Goal: Complete application form

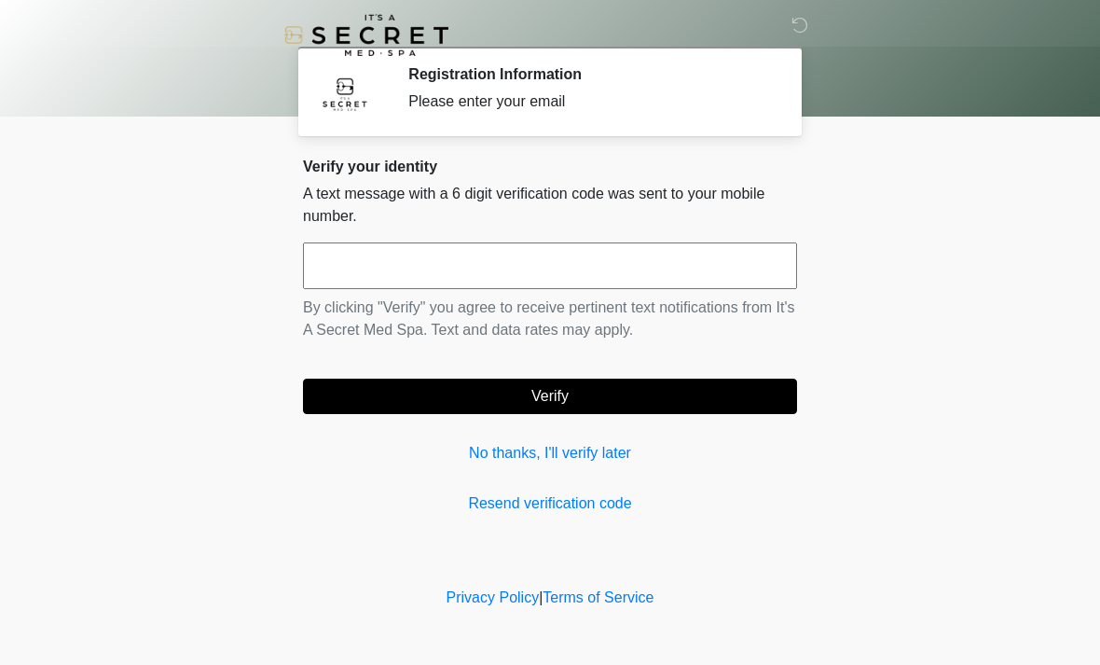
click at [569, 459] on link "No thanks, I'll verify later" at bounding box center [550, 453] width 494 height 22
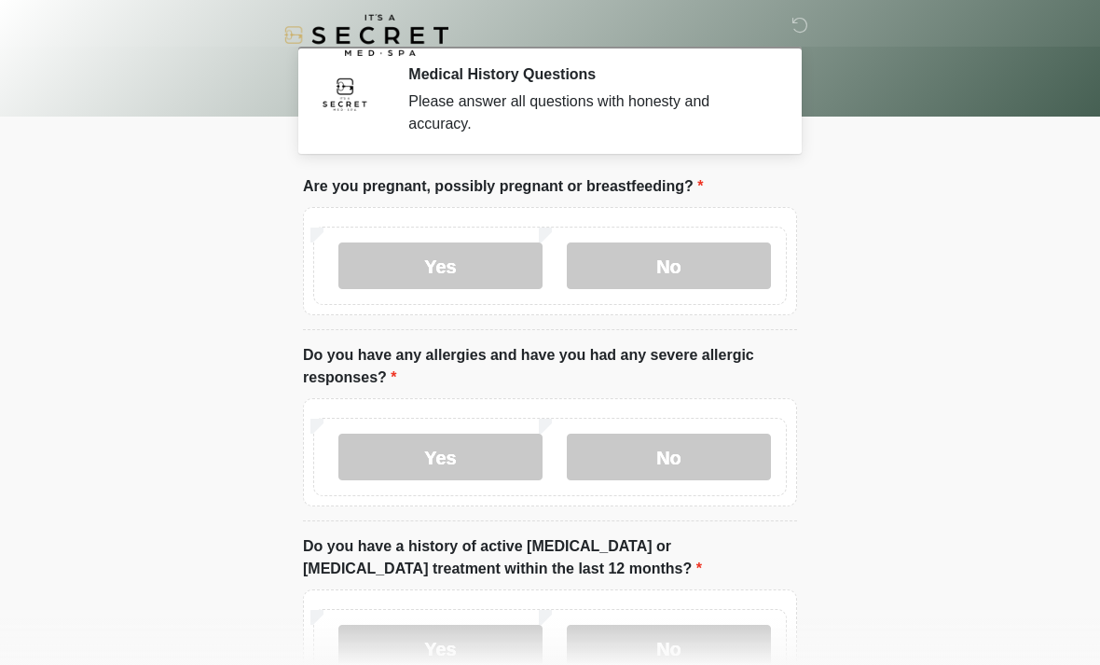
click at [675, 260] on label "No" at bounding box center [669, 265] width 204 height 47
click at [423, 462] on label "Yes" at bounding box center [440, 456] width 204 height 47
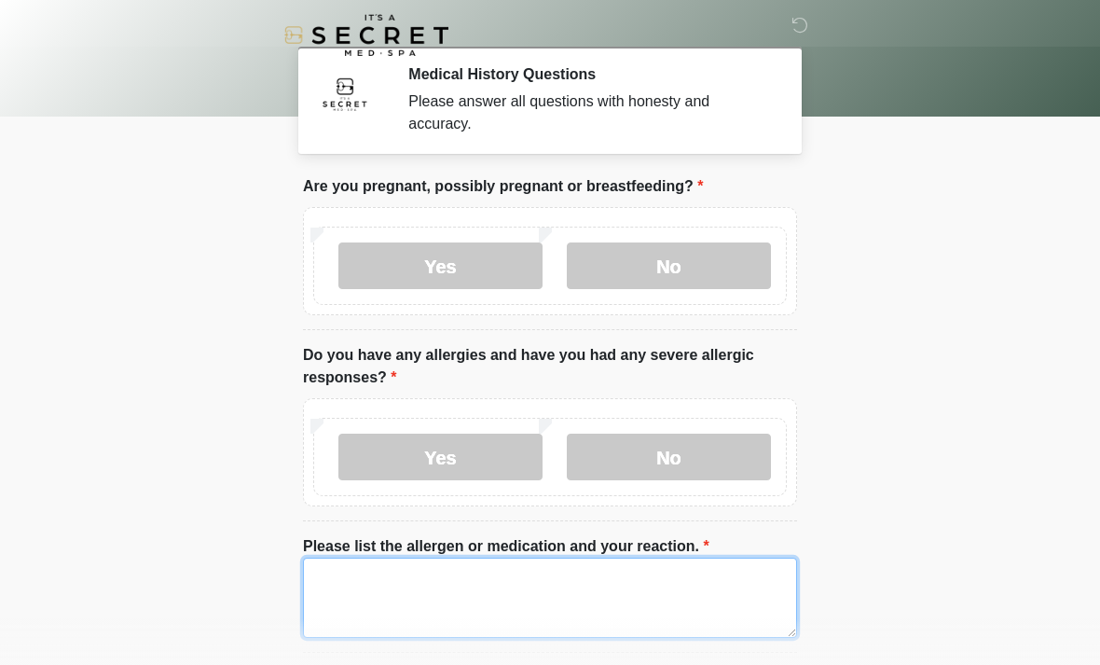
click at [397, 574] on textarea "Please list the allergen or medication and your reaction." at bounding box center [550, 597] width 494 height 80
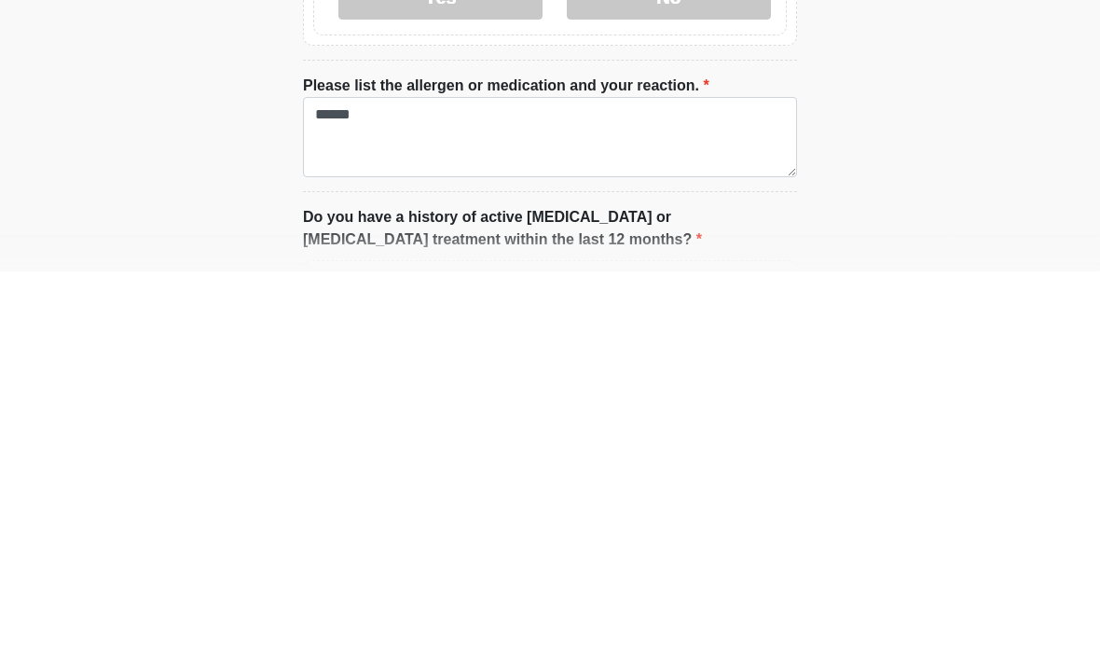
scroll to position [461, 0]
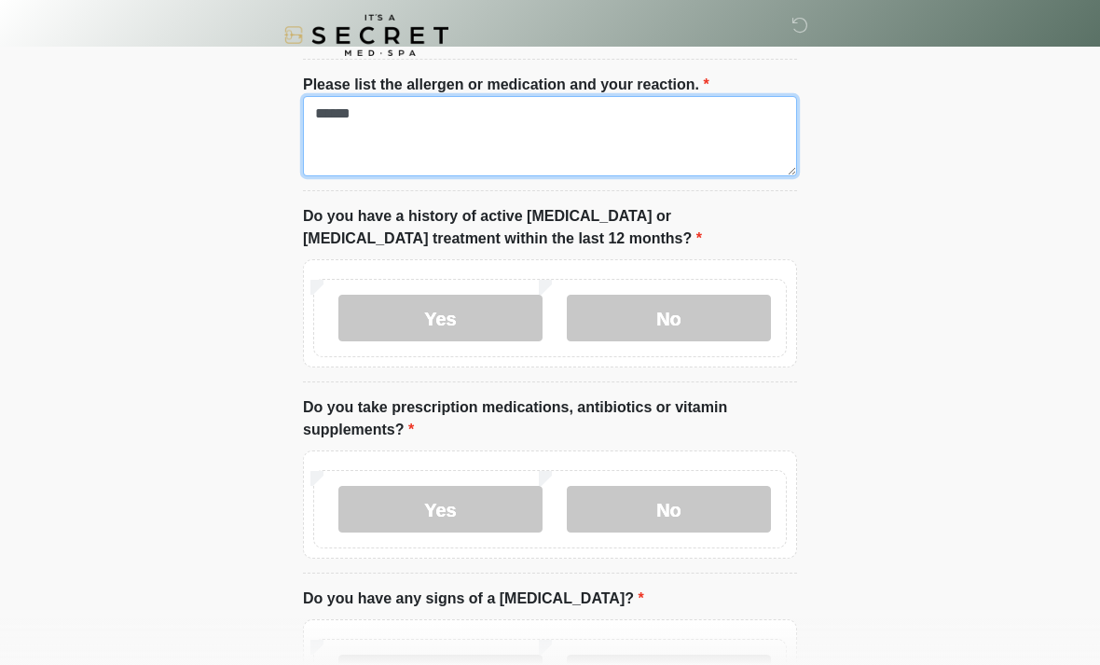
type textarea "******"
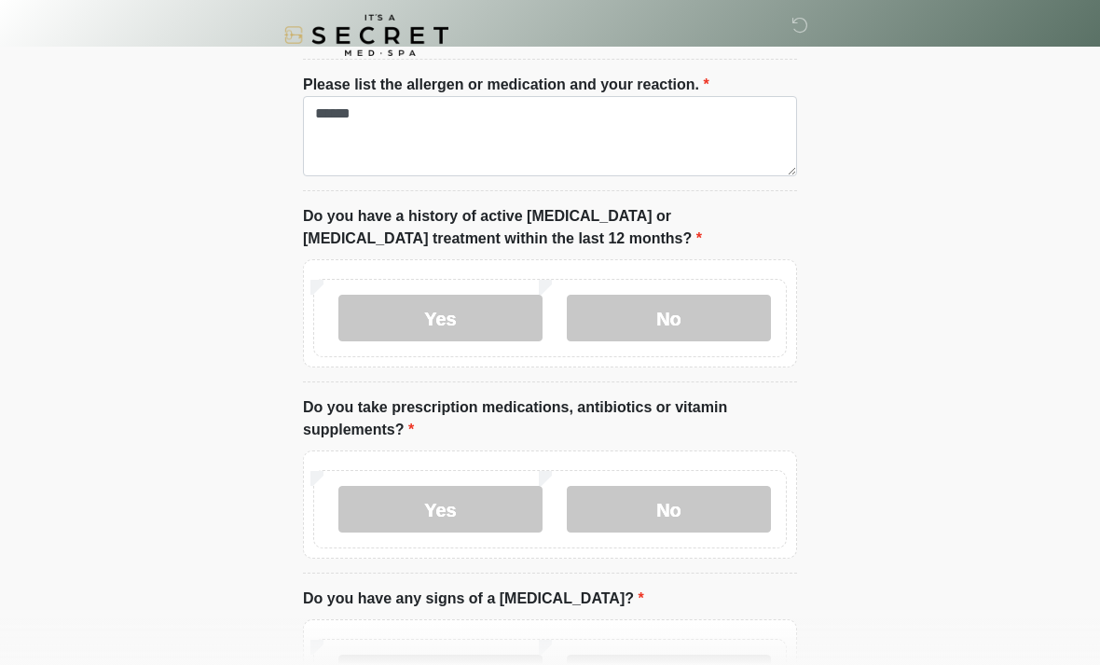
click at [681, 316] on label "No" at bounding box center [669, 318] width 204 height 47
click at [677, 509] on label "No" at bounding box center [669, 509] width 204 height 47
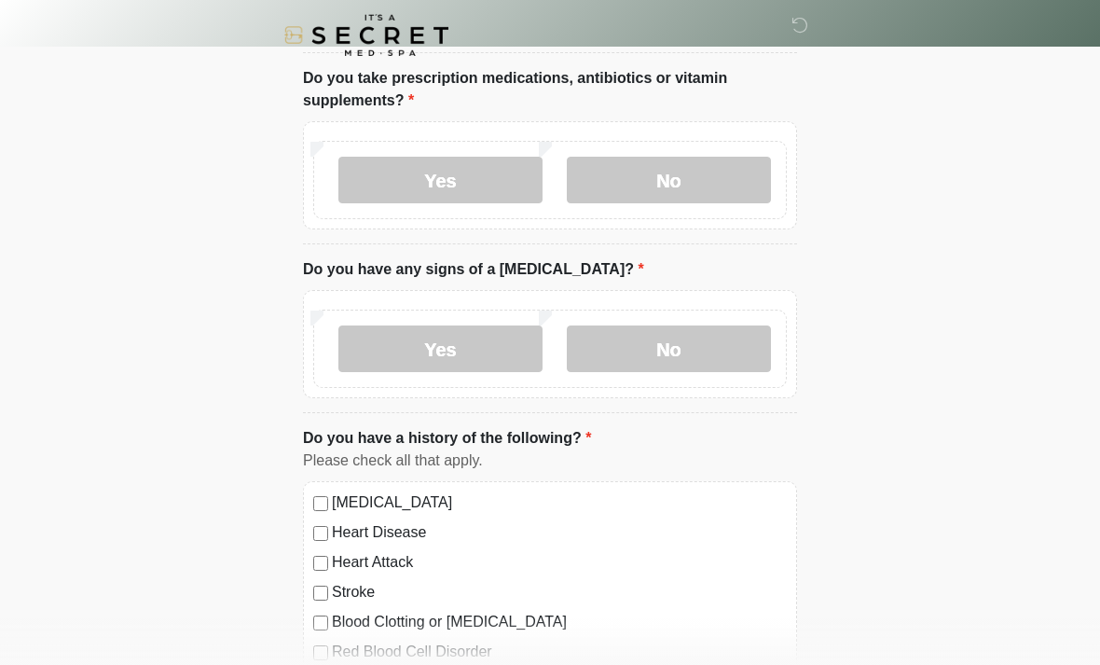
scroll to position [815, 0]
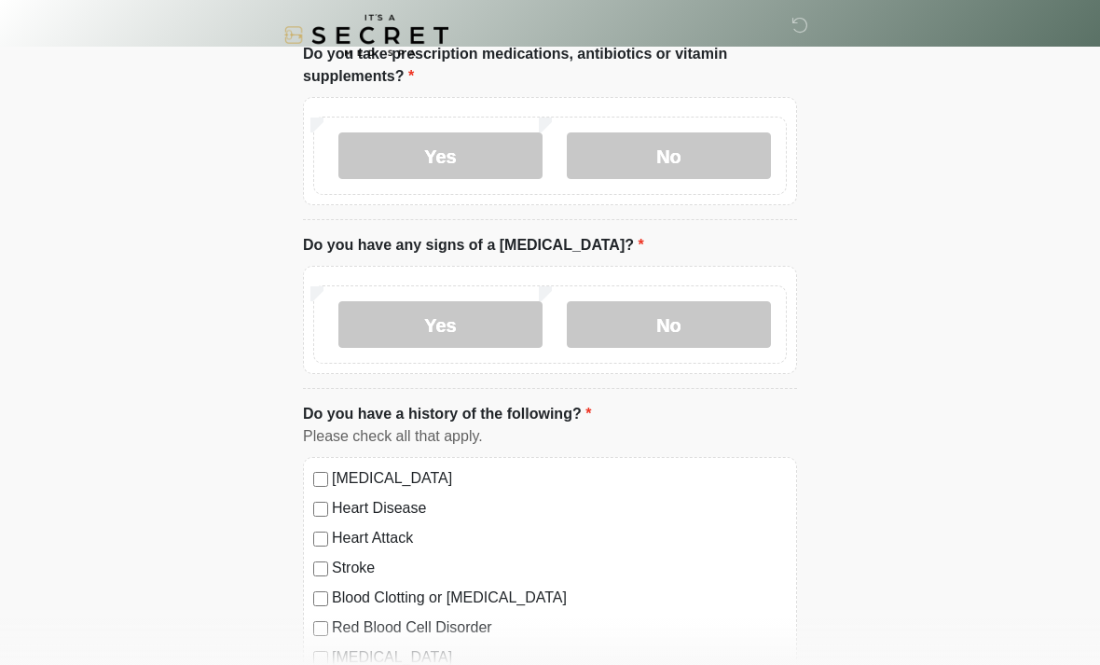
click at [679, 312] on label "No" at bounding box center [669, 324] width 204 height 47
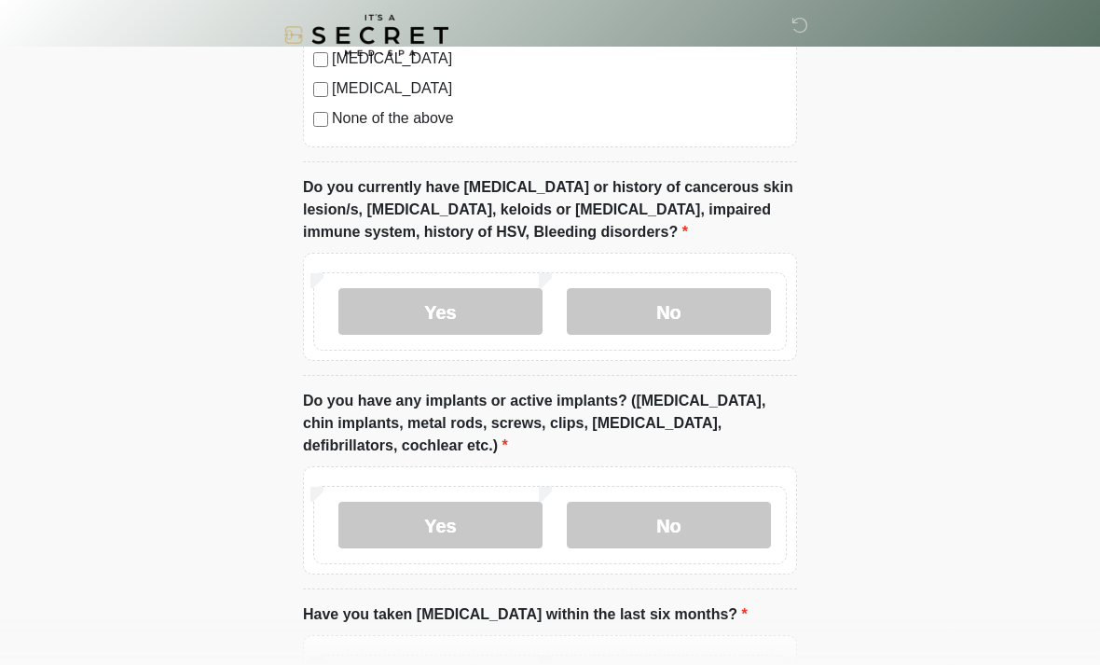
scroll to position [1503, 0]
click at [664, 310] on label "No" at bounding box center [669, 310] width 204 height 47
click at [669, 519] on label "No" at bounding box center [669, 524] width 204 height 47
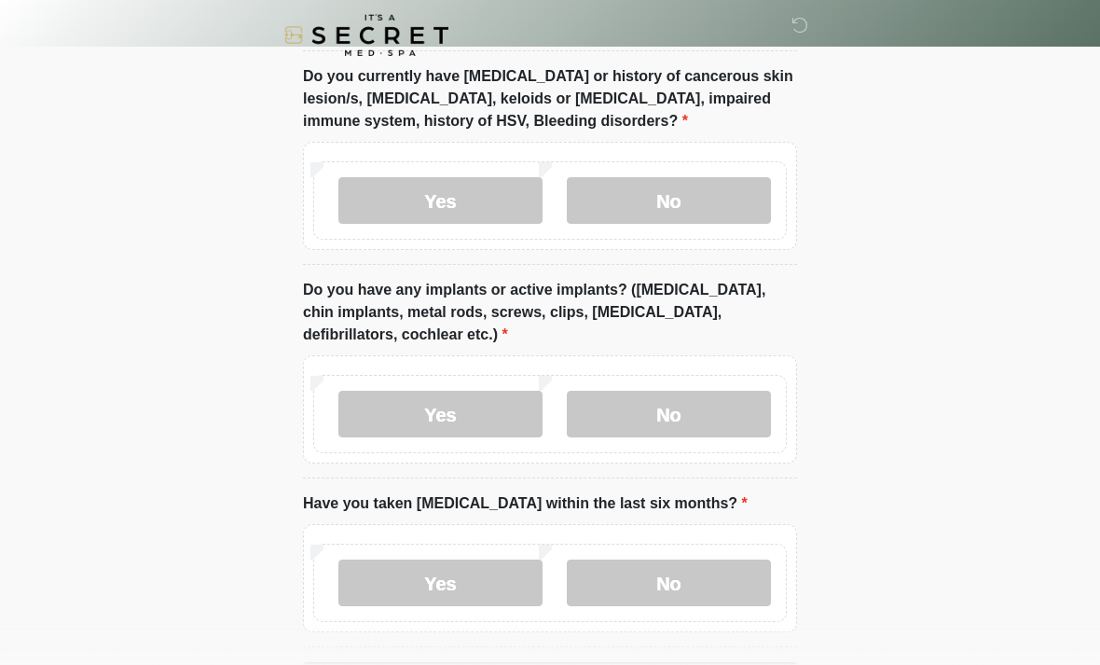
scroll to position [1682, 0]
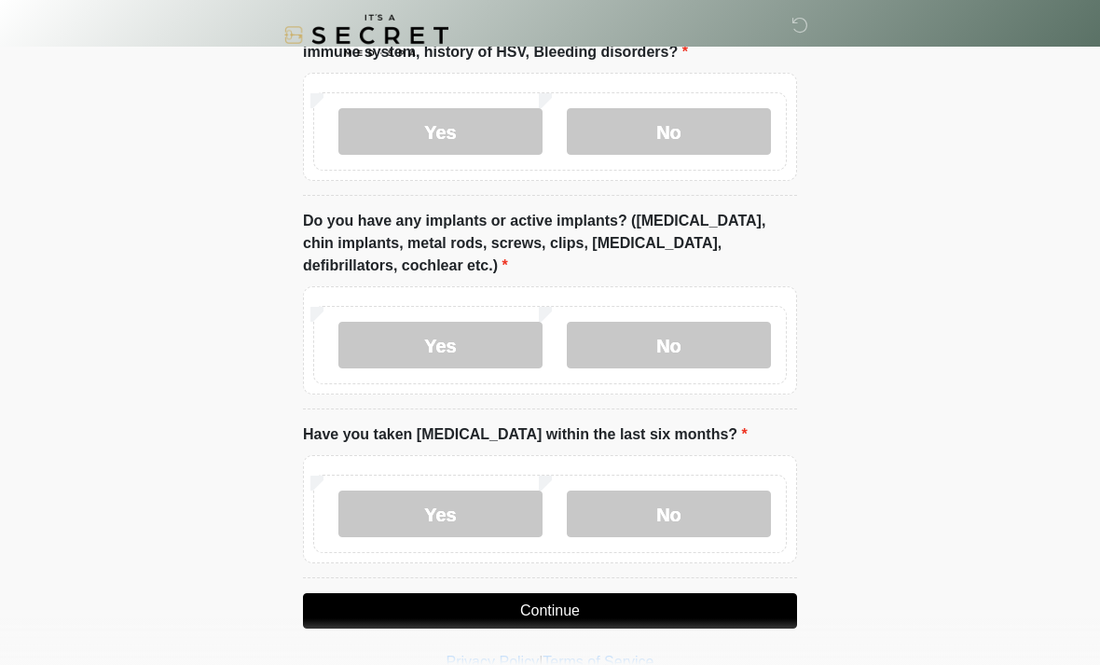
click at [653, 506] on label "No" at bounding box center [669, 513] width 204 height 47
click at [586, 605] on button "Continue" at bounding box center [550, 610] width 494 height 35
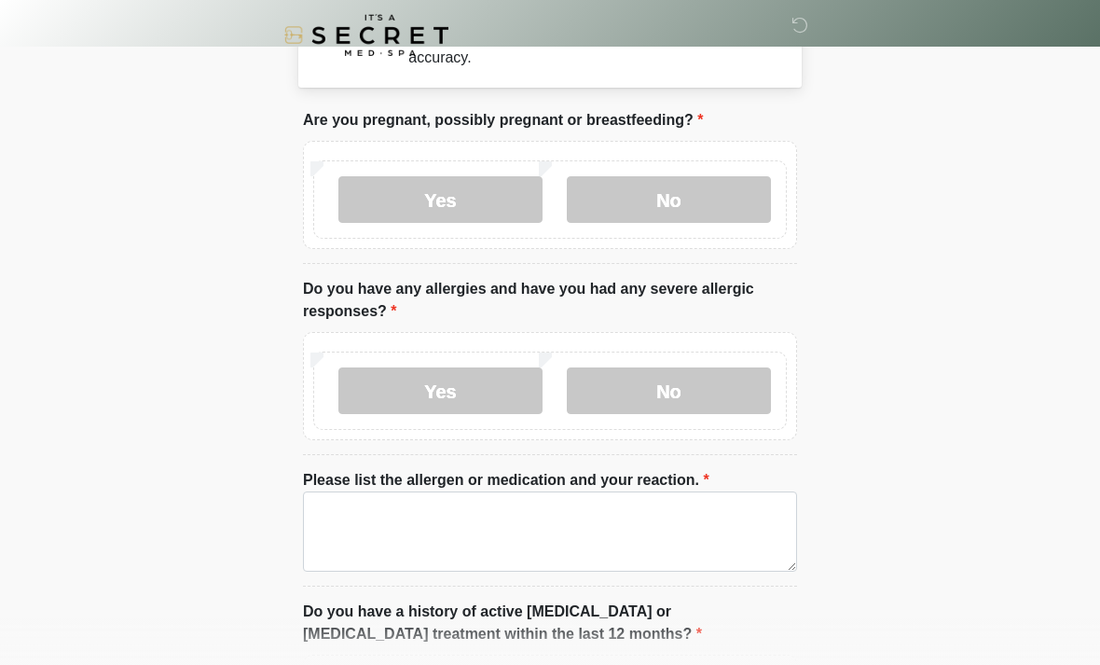
scroll to position [0, 0]
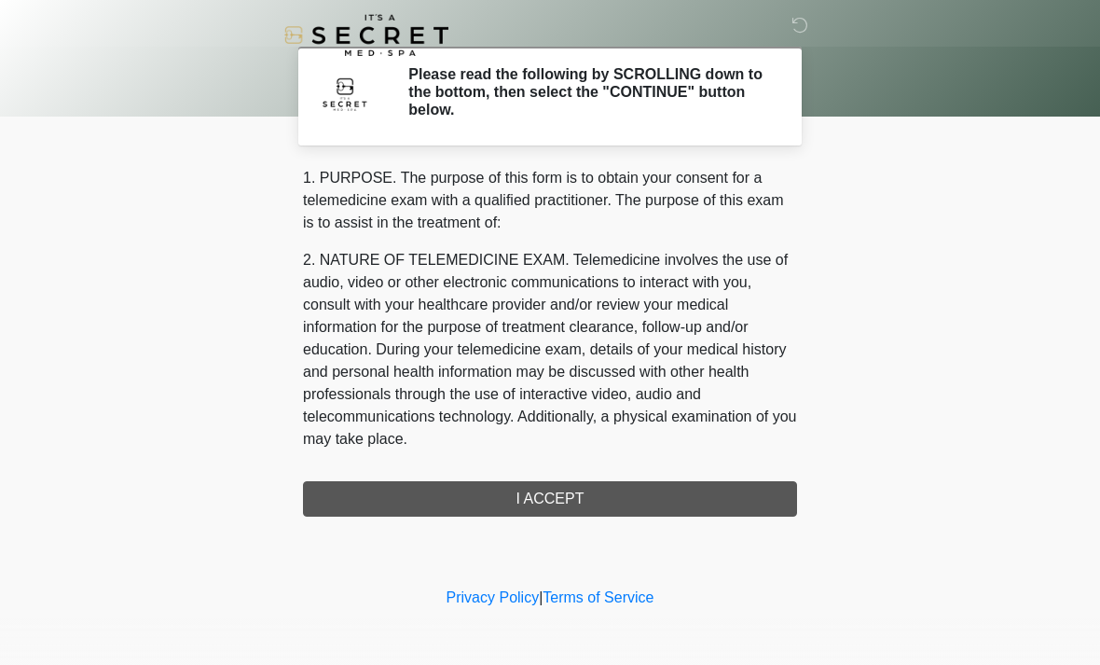
click at [571, 500] on div "1. PURPOSE. The purpose of this form is to obtain your consent for a telemedici…" at bounding box center [550, 342] width 494 height 350
click at [570, 491] on div "1. PURPOSE. The purpose of this form is to obtain your consent for a telemedici…" at bounding box center [550, 342] width 494 height 350
click at [481, 482] on div "1. PURPOSE. The purpose of this form is to obtain your consent for a telemedici…" at bounding box center [550, 342] width 494 height 350
click at [481, 481] on div "1. PURPOSE. The purpose of this form is to obtain your consent for a telemedici…" at bounding box center [550, 342] width 494 height 350
click at [554, 489] on div "1. PURPOSE. The purpose of this form is to obtain your consent for a telemedici…" at bounding box center [550, 342] width 494 height 350
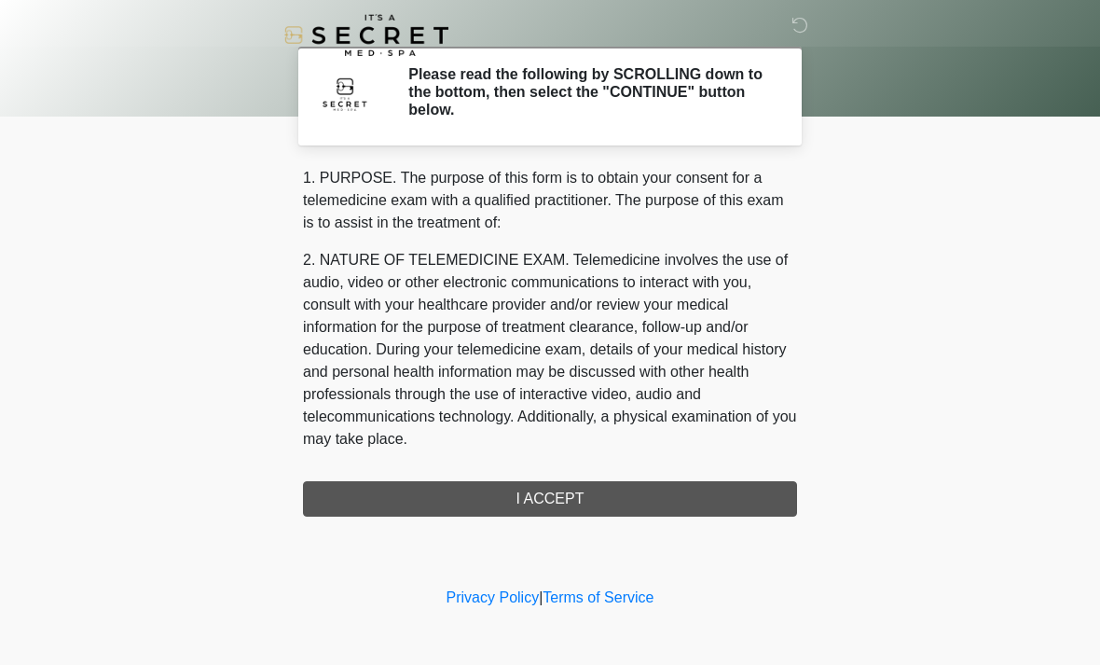
click at [564, 497] on div "1. PURPOSE. The purpose of this form is to obtain your consent for a telemedici…" at bounding box center [550, 342] width 494 height 350
click at [557, 491] on div "1. PURPOSE. The purpose of this form is to obtain your consent for a telemedici…" at bounding box center [550, 342] width 494 height 350
click at [555, 495] on div "1. PURPOSE. The purpose of this form is to obtain your consent for a telemedici…" at bounding box center [550, 342] width 494 height 350
click at [602, 497] on div "1. PURPOSE. The purpose of this form is to obtain your consent for a telemedici…" at bounding box center [550, 342] width 494 height 350
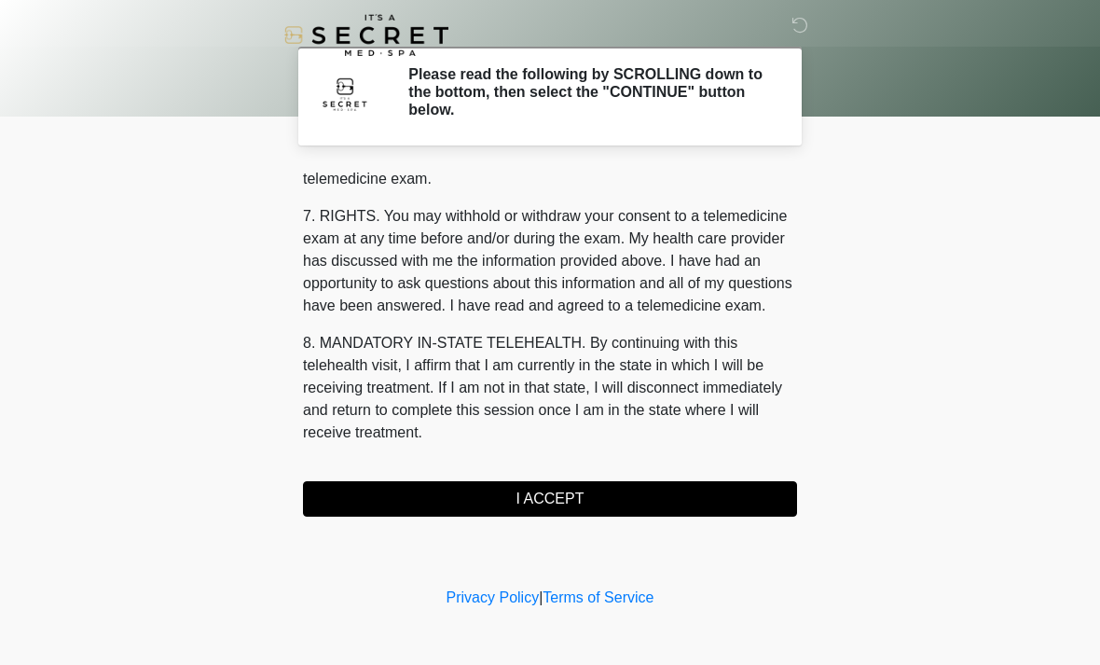
scroll to position [789, 0]
click at [570, 501] on button "I ACCEPT" at bounding box center [550, 498] width 494 height 35
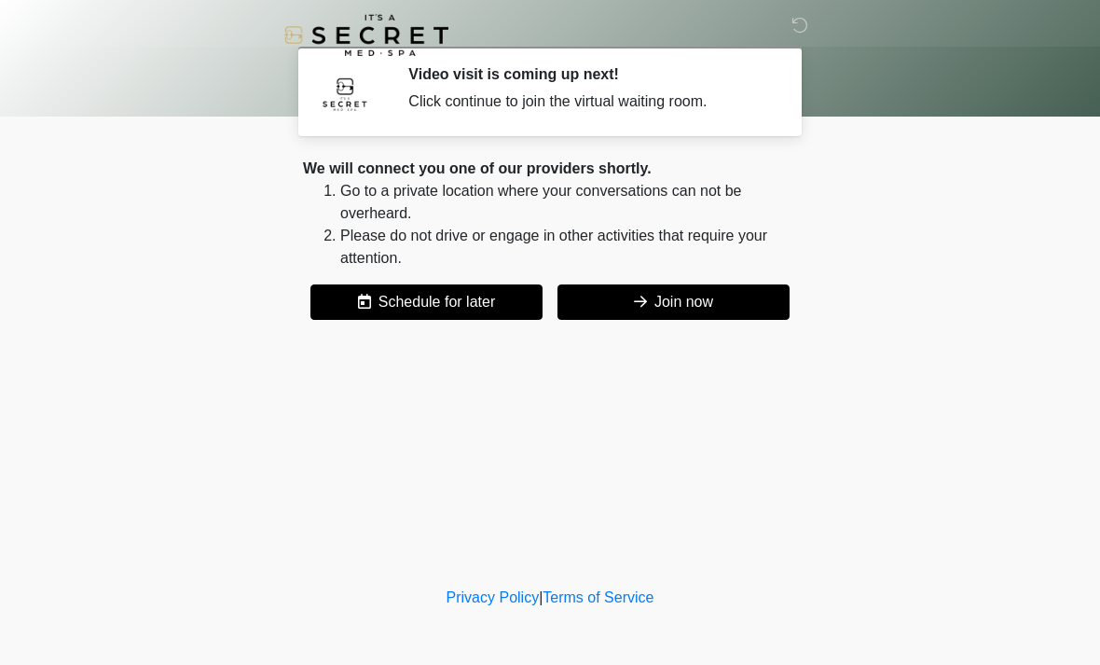
click at [643, 304] on icon at bounding box center [640, 301] width 13 height 15
click at [674, 295] on button "Join now" at bounding box center [673, 301] width 232 height 35
